Goal: Task Accomplishment & Management: Complete application form

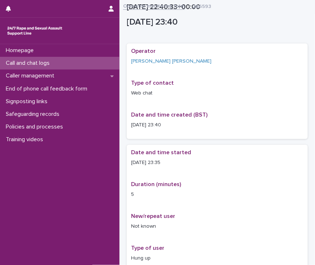
scroll to position [94, 0]
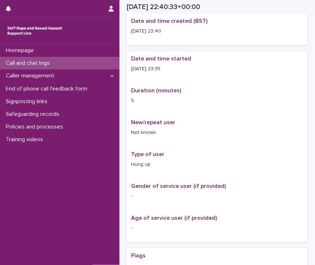
click at [53, 64] on p "Call and chat logs" at bounding box center [29, 63] width 52 height 7
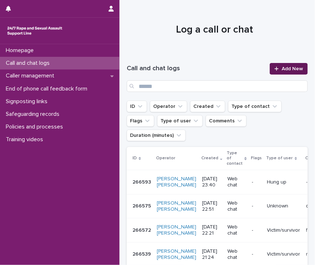
click at [286, 68] on span "Add New" at bounding box center [291, 68] width 21 height 5
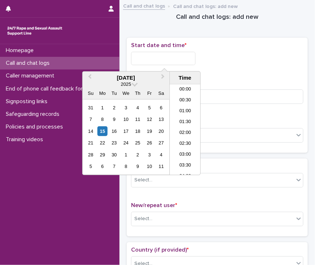
click at [158, 61] on input "text" at bounding box center [163, 58] width 64 height 13
click at [187, 129] on li "06:30" at bounding box center [185, 129] width 31 height 11
click at [178, 56] on input "**********" at bounding box center [163, 58] width 64 height 13
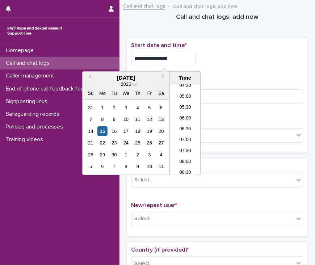
type input "**********"
click at [231, 63] on div "**********" at bounding box center [217, 58] width 172 height 13
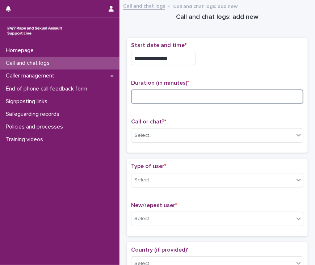
click at [188, 93] on input at bounding box center [217, 96] width 172 height 14
type input "**"
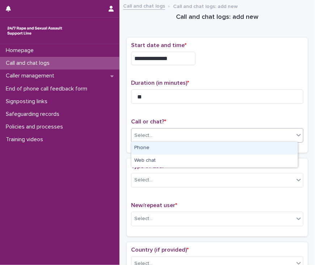
click at [179, 136] on div "Select..." at bounding box center [212, 135] width 162 height 12
click at [179, 150] on div "Phone" at bounding box center [214, 148] width 166 height 13
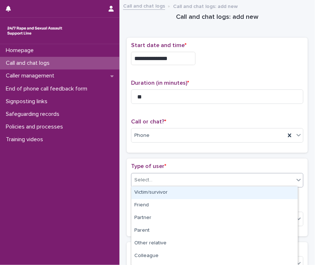
drag, startPoint x: 178, startPoint y: 178, endPoint x: 182, endPoint y: 192, distance: 15.0
click at [182, 192] on body "**********" at bounding box center [157, 132] width 315 height 265
click at [182, 192] on div "Victim/survivor" at bounding box center [214, 192] width 166 height 13
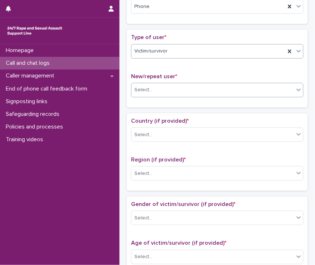
scroll to position [129, 0]
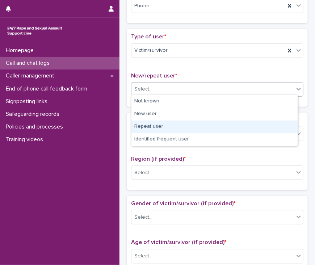
drag, startPoint x: 192, startPoint y: 89, endPoint x: 192, endPoint y: 125, distance: 36.5
click at [192, 125] on body "**********" at bounding box center [157, 132] width 315 height 265
click at [192, 125] on div "Repeat user" at bounding box center [214, 126] width 166 height 13
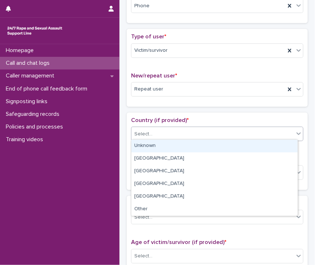
click at [182, 132] on div "Select..." at bounding box center [212, 134] width 162 height 12
click at [180, 148] on div "Unknown" at bounding box center [214, 146] width 166 height 13
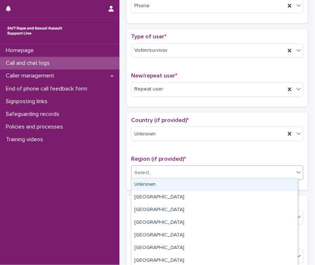
click at [191, 170] on div "Select..." at bounding box center [212, 173] width 162 height 12
click at [198, 187] on div "Unknown" at bounding box center [214, 184] width 166 height 13
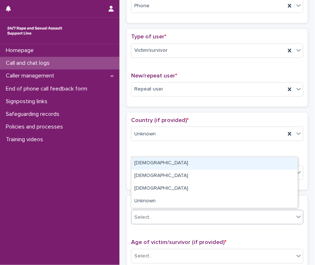
click at [198, 219] on div "Select..." at bounding box center [212, 217] width 162 height 12
click at [184, 164] on div "[DEMOGRAPHIC_DATA]" at bounding box center [214, 163] width 166 height 13
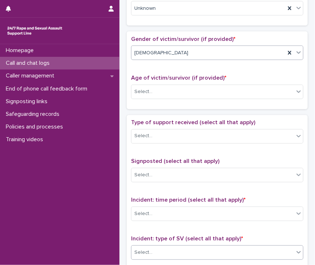
scroll to position [293, 0]
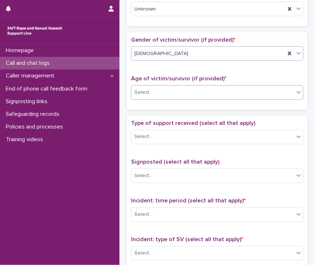
click at [216, 90] on div "Select..." at bounding box center [212, 92] width 162 height 12
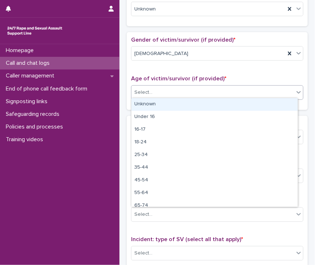
click at [214, 105] on div "Unknown" at bounding box center [214, 104] width 166 height 13
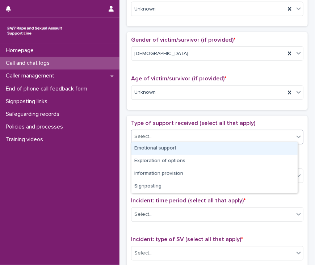
click at [203, 134] on div "Select..." at bounding box center [212, 137] width 162 height 12
click at [198, 149] on div "Emotional support" at bounding box center [214, 148] width 166 height 13
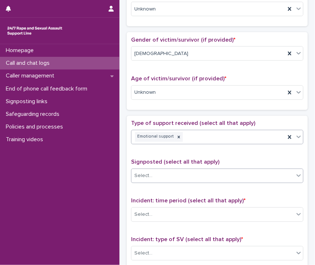
click at [196, 175] on div "Select..." at bounding box center [212, 176] width 162 height 12
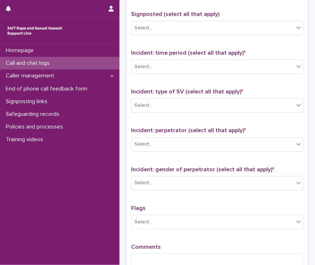
scroll to position [441, 0]
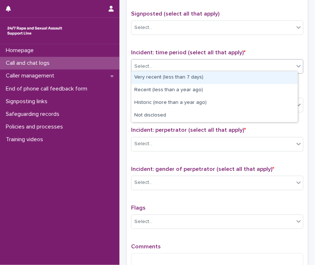
click at [205, 61] on div "Select..." at bounding box center [212, 66] width 162 height 12
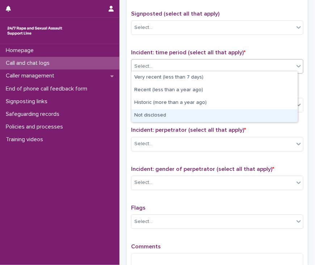
click at [208, 115] on div "Not disclosed" at bounding box center [214, 115] width 166 height 13
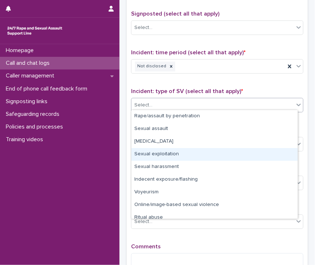
click at [208, 145] on body "**********" at bounding box center [157, 132] width 315 height 265
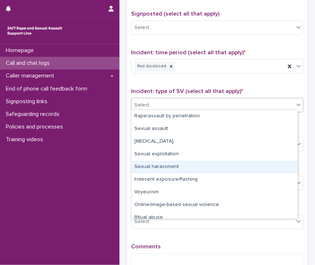
scroll to position [18, 0]
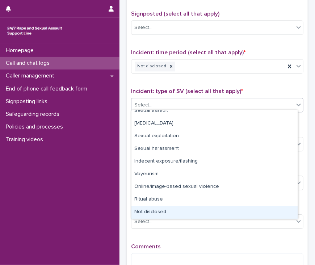
click at [181, 215] on div "Not disclosed" at bounding box center [214, 212] width 166 height 13
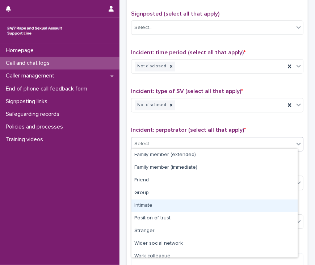
click at [186, 196] on body "**********" at bounding box center [157, 132] width 315 height 265
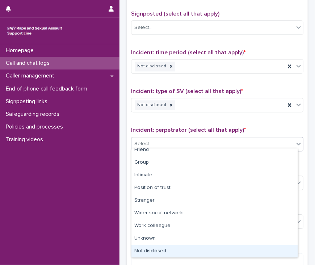
click at [163, 251] on div "Not disclosed" at bounding box center [214, 251] width 166 height 13
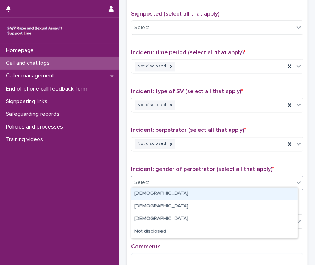
click at [158, 180] on div "Select..." at bounding box center [212, 182] width 162 height 12
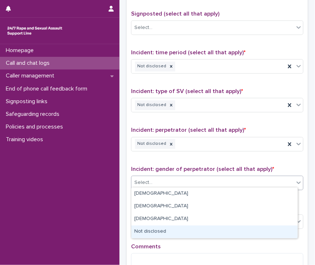
click at [176, 232] on div "Not disclosed" at bounding box center [214, 231] width 166 height 13
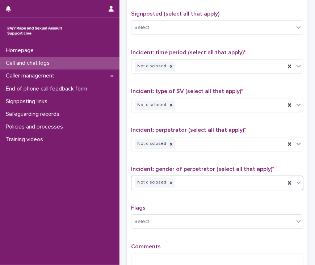
scroll to position [526, 0]
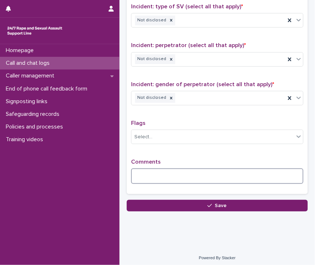
click at [190, 170] on textarea at bounding box center [217, 176] width 172 height 16
type textarea "*"
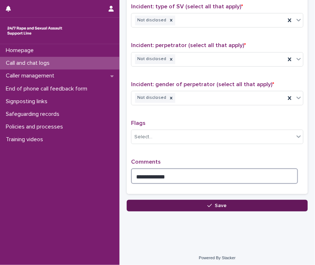
type textarea "**********"
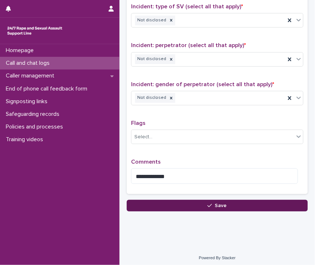
click at [195, 204] on button "Save" at bounding box center [217, 206] width 181 height 12
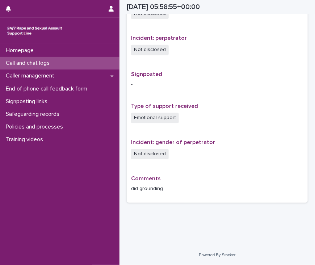
scroll to position [415, 0]
